Goal: Transaction & Acquisition: Purchase product/service

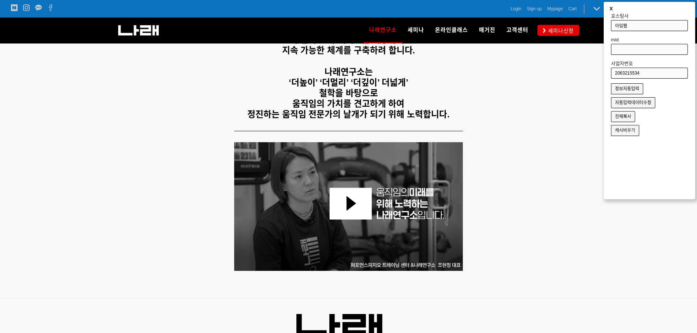
scroll to position [181, 0]
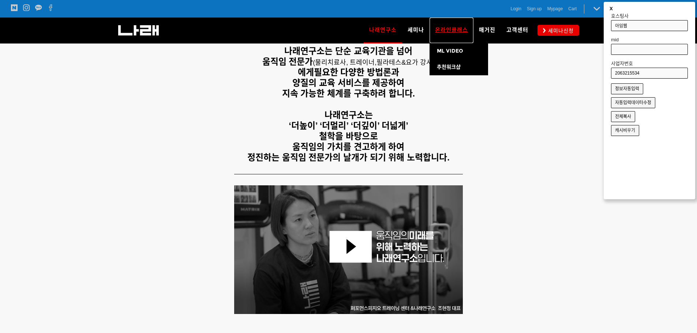
click at [453, 29] on span "온라인클래스" at bounding box center [451, 30] width 33 height 7
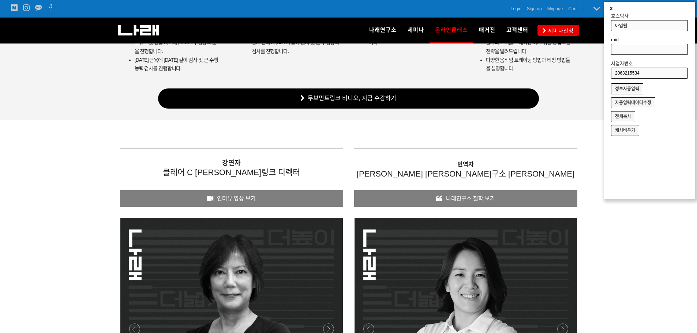
scroll to position [2194, 0]
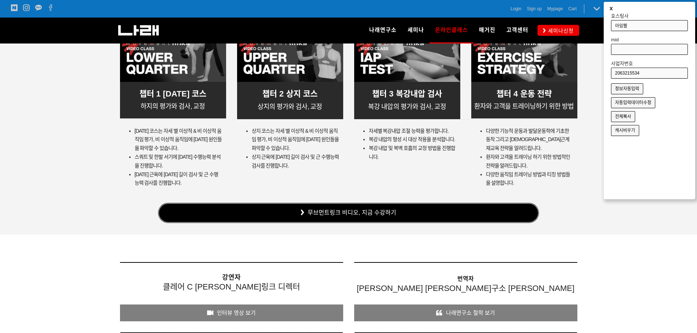
click at [396, 213] on link "무브먼트링크 비디오, 지금 수강하기" at bounding box center [348, 213] width 381 height 20
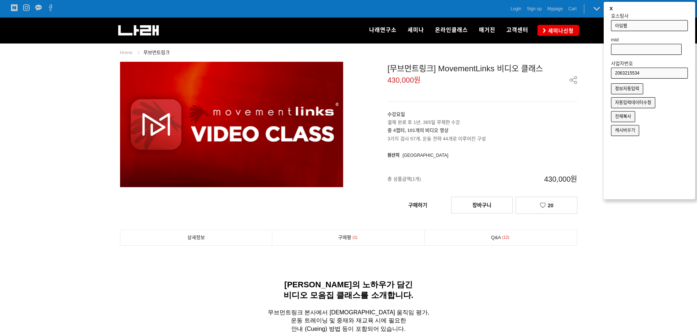
click at [610, 7] on button "x" at bounding box center [611, 8] width 8 height 11
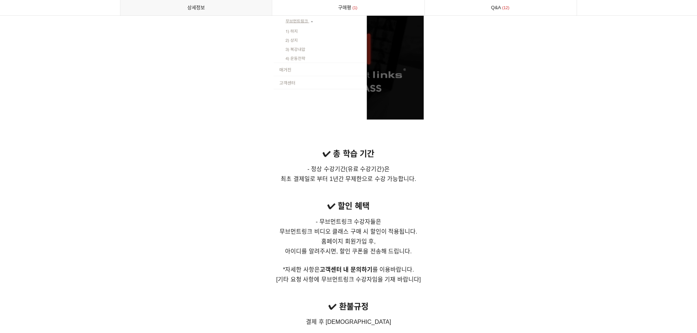
scroll to position [5083, 0]
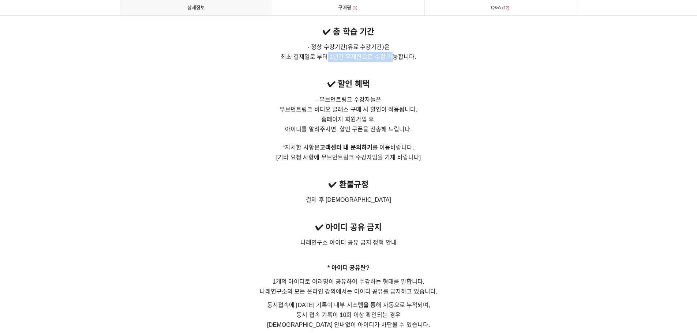
drag, startPoint x: 386, startPoint y: 89, endPoint x: 328, endPoint y: 90, distance: 58.5
click at [328, 60] on span "최초 결제일로 부터 1년간 무제한으로 수강 가능합니다." at bounding box center [347, 57] width 135 height 6
click at [327, 60] on span "최초 결제일로 부터 1년간 무제한으로 수강 가능합니다." at bounding box center [347, 57] width 135 height 6
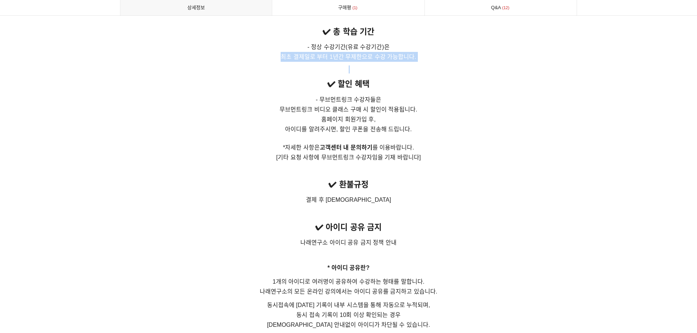
click at [408, 73] on p at bounding box center [348, 69] width 457 height 8
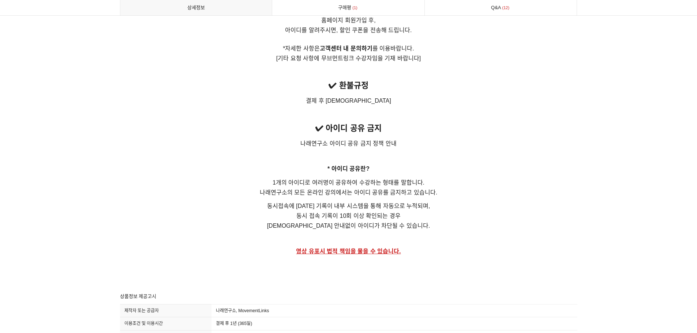
scroll to position [5192, 0]
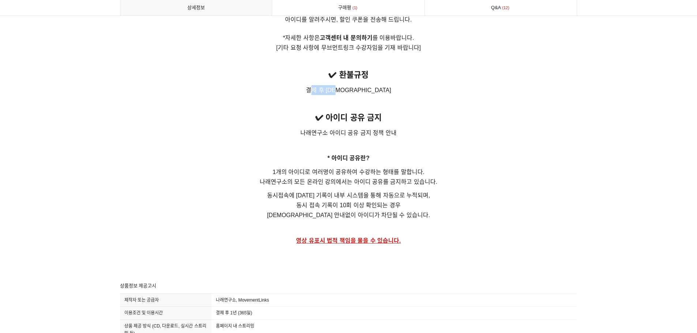
drag, startPoint x: 333, startPoint y: 123, endPoint x: 374, endPoint y: 121, distance: 41.0
click at [367, 93] on span "결제 후 환불 불가" at bounding box center [348, 90] width 85 height 6
click at [374, 95] on p "결제 후 환불 불가" at bounding box center [348, 90] width 457 height 10
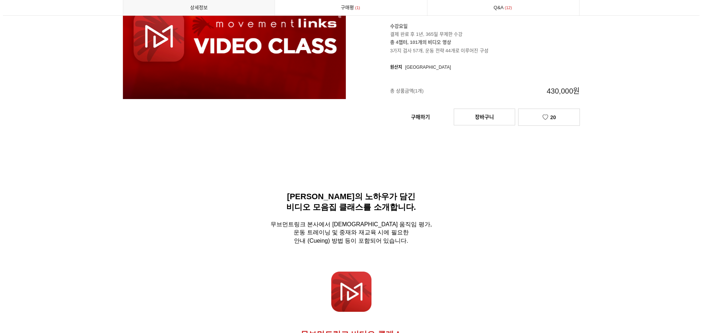
scroll to position [0, 0]
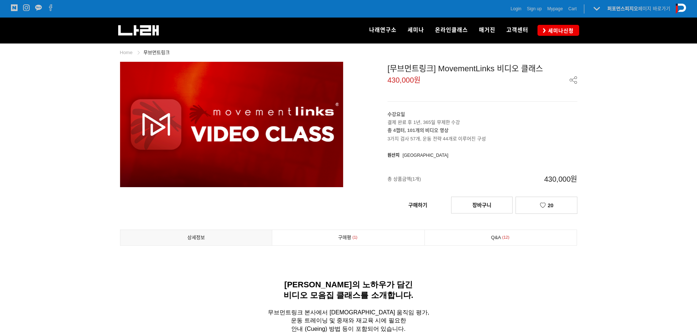
click at [426, 200] on link "구매하기" at bounding box center [417, 205] width 61 height 16
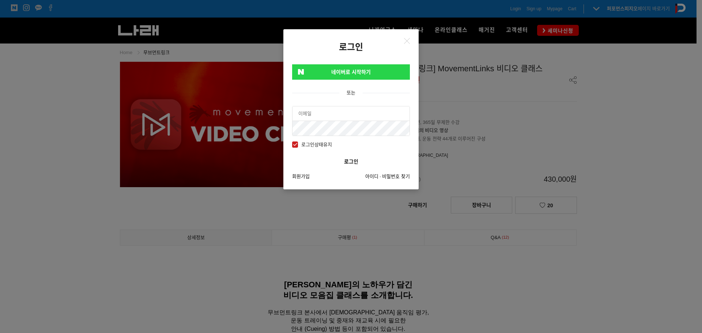
click at [382, 65] on link "네이버로 시작하기" at bounding box center [351, 71] width 118 height 15
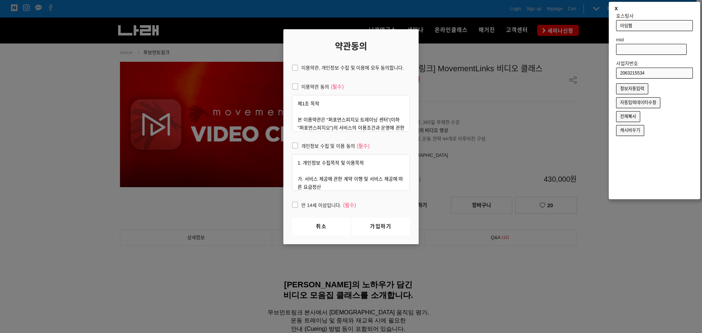
click at [298, 70] on span "이용약관, 개인정보 수집 및 이용에 모두 동의합니다." at bounding box center [348, 68] width 112 height 8
click at [290, 69] on input "이용약관, 개인정보 수집 및 이용에 모두 동의합니다." at bounding box center [287, 66] width 5 height 5
checkbox input "true"
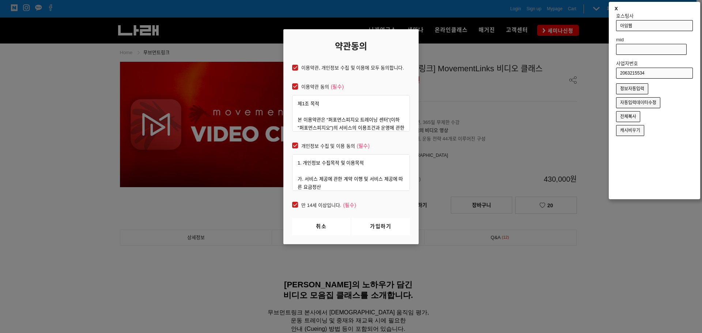
checkbox input "true"
click at [388, 228] on link "가입하기" at bounding box center [381, 227] width 58 height 18
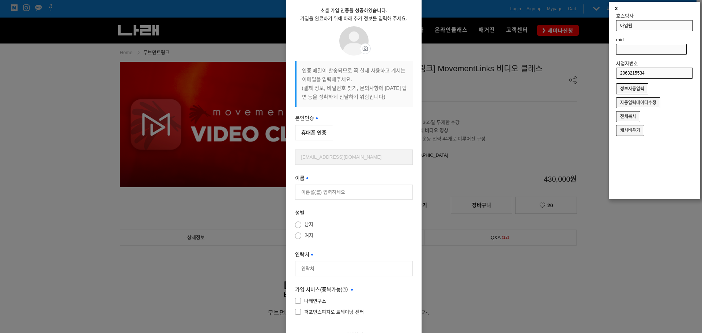
scroll to position [105, 0]
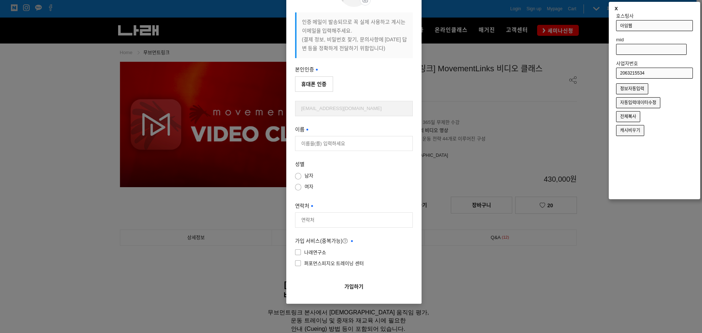
click at [318, 145] on div at bounding box center [354, 198] width 118 height 194
click at [323, 86] on button "휴대폰 인증" at bounding box center [314, 83] width 38 height 15
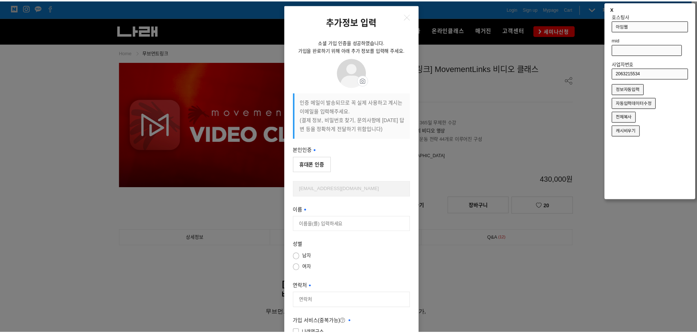
scroll to position [0, 0]
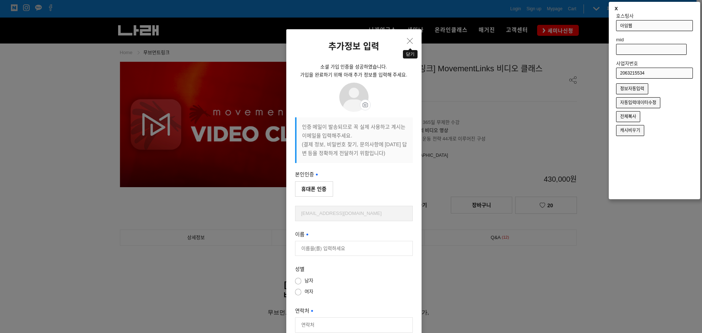
click at [406, 44] on button "Close" at bounding box center [410, 41] width 12 height 12
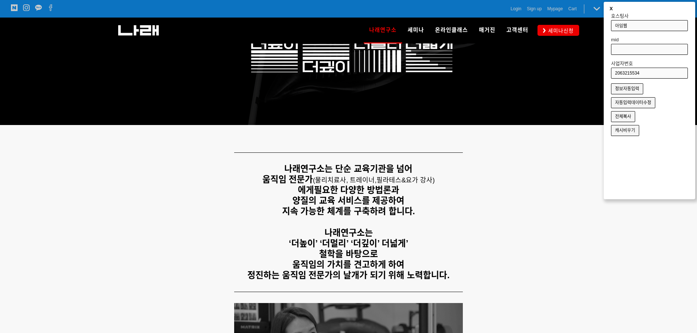
scroll to position [219, 0]
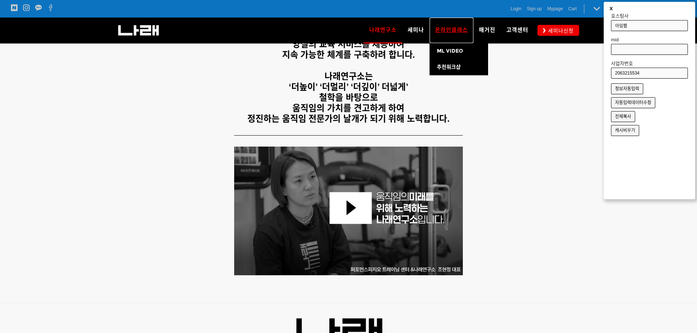
click at [460, 31] on span "온라인클래스" at bounding box center [451, 30] width 33 height 7
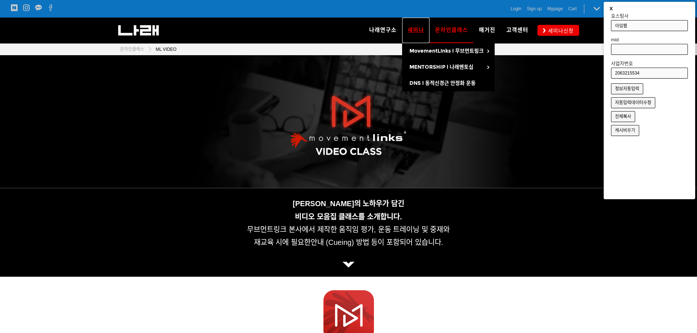
click at [422, 27] on span "세미나" at bounding box center [415, 30] width 16 height 7
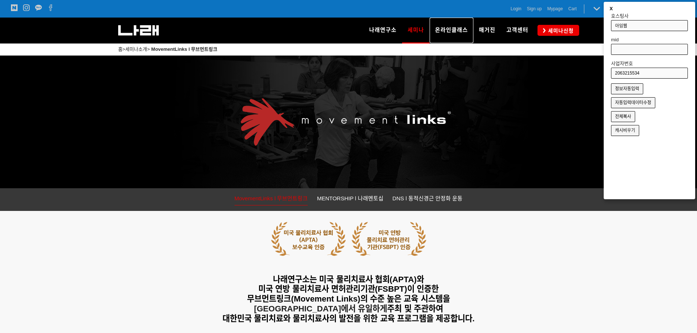
click at [448, 33] on span "온라인클래스" at bounding box center [451, 30] width 33 height 7
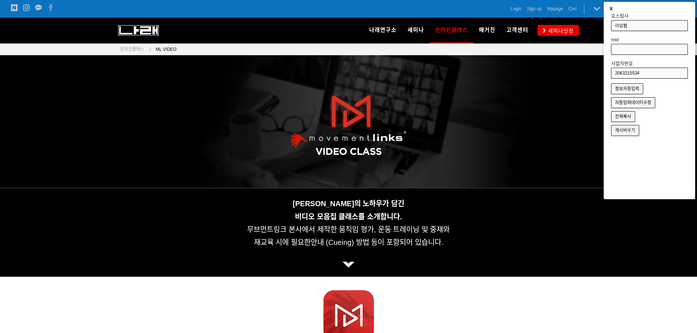
click at [148, 31] on img at bounding box center [138, 30] width 41 height 10
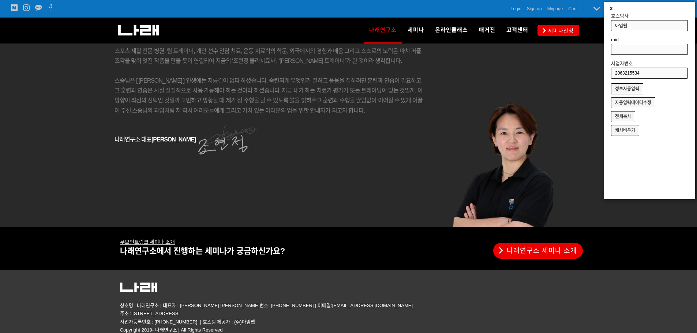
scroll to position [1241, 0]
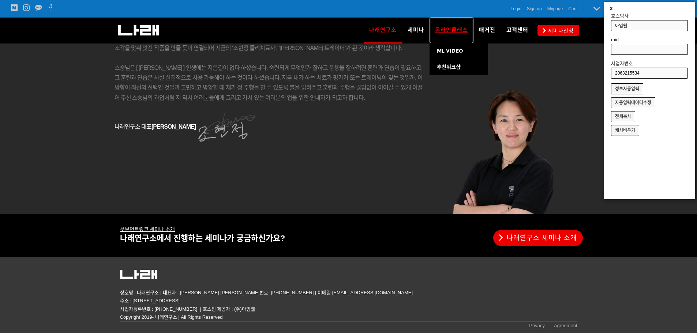
click at [452, 32] on span "온라인클래스" at bounding box center [451, 30] width 33 height 7
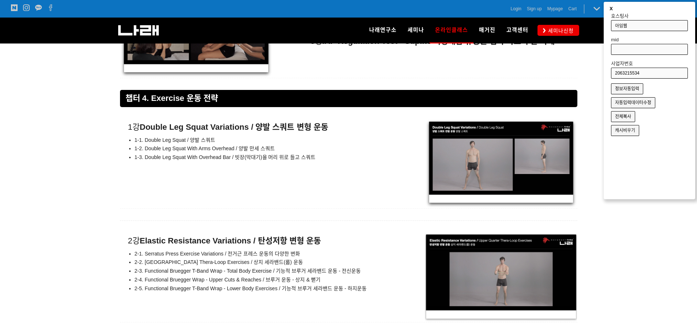
scroll to position [5668, 0]
